Goal: Information Seeking & Learning: Understand process/instructions

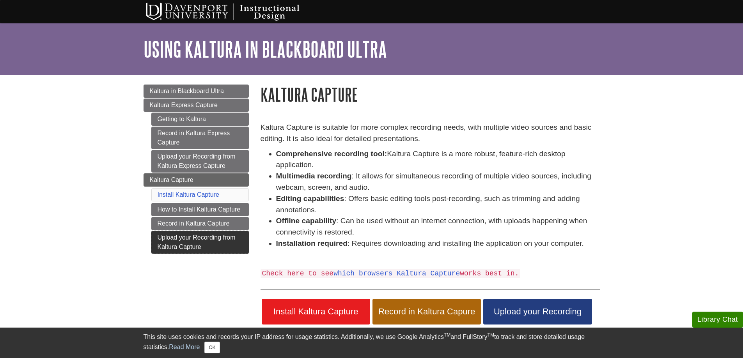
click at [217, 239] on link "Upload your Recording from Kaltura Capture" at bounding box center [199, 242] width 97 height 23
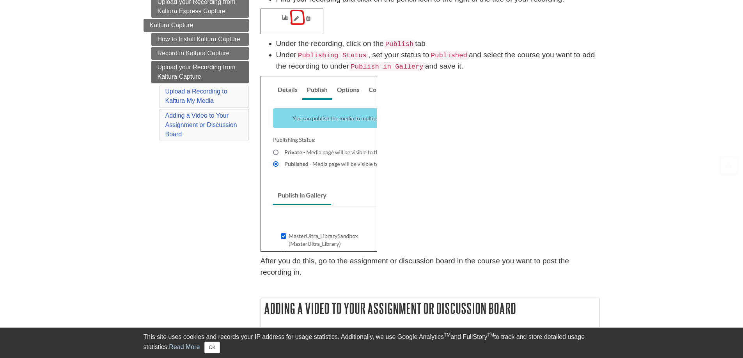
scroll to position [156, 0]
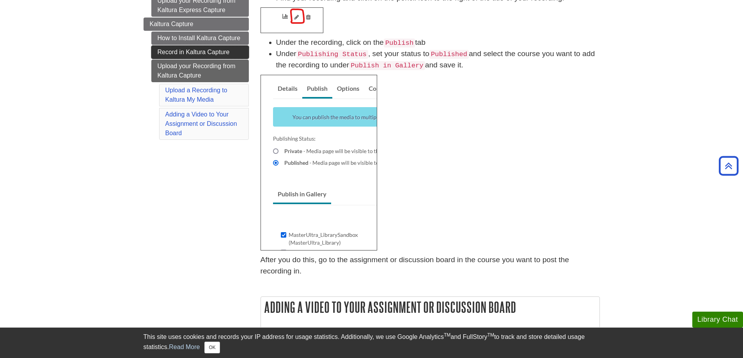
click at [213, 55] on link "Record in Kaltura Capture" at bounding box center [199, 52] width 97 height 13
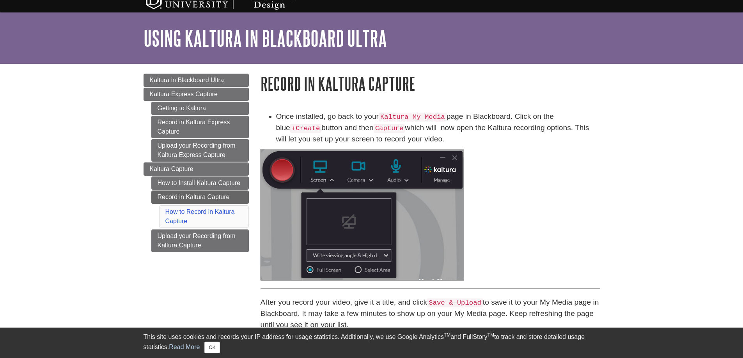
scroll to position [39, 0]
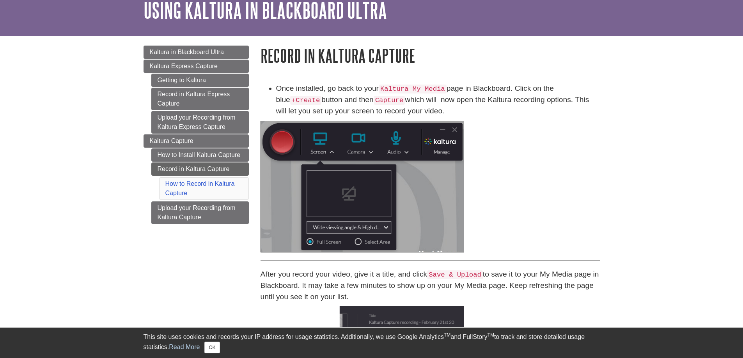
click at [368, 181] on img at bounding box center [362, 187] width 204 height 132
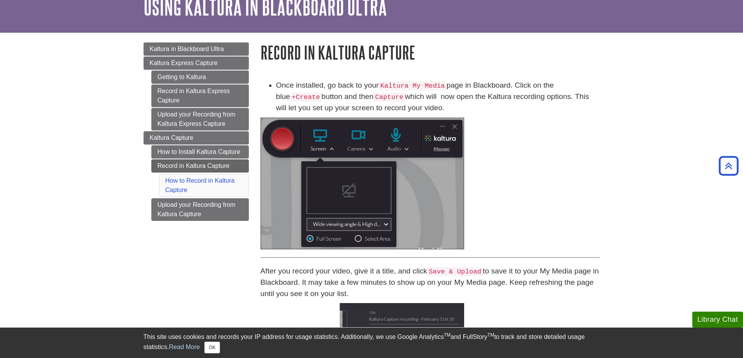
scroll to position [0, 0]
